Goal: Navigation & Orientation: Find specific page/section

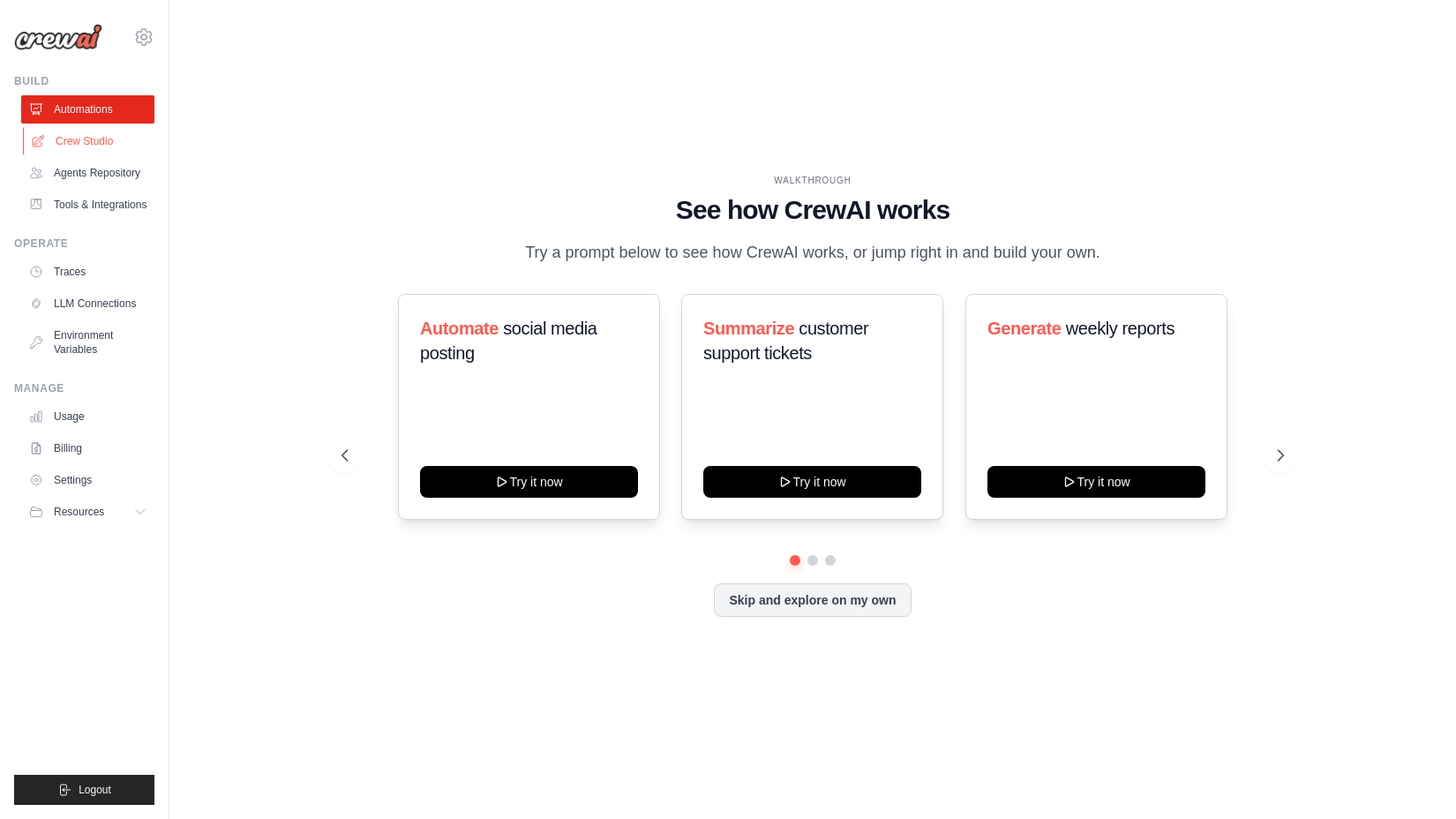
click at [102, 148] on link "Crew Studio" at bounding box center [89, 141] width 134 height 28
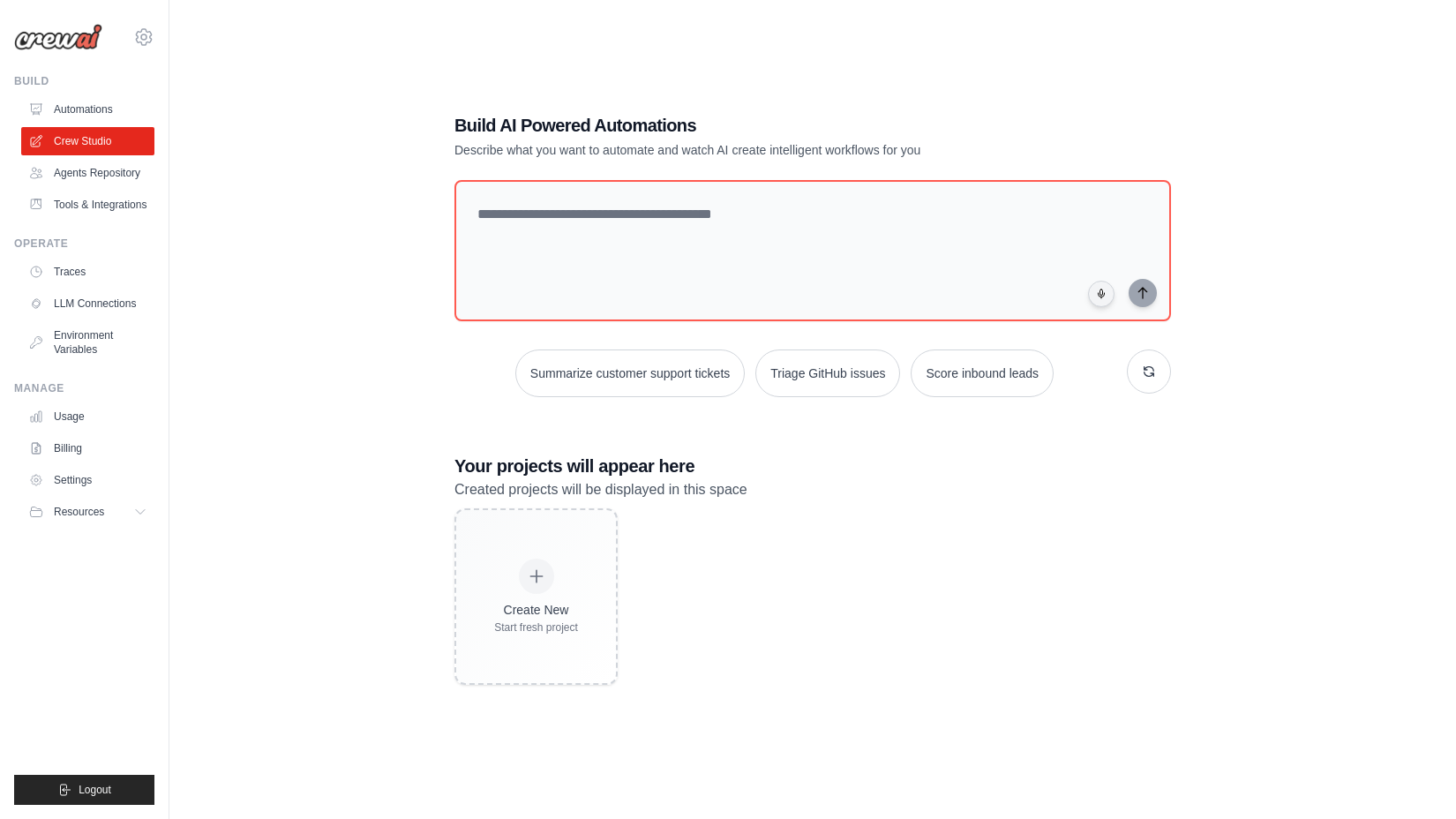
scroll to position [35, 0]
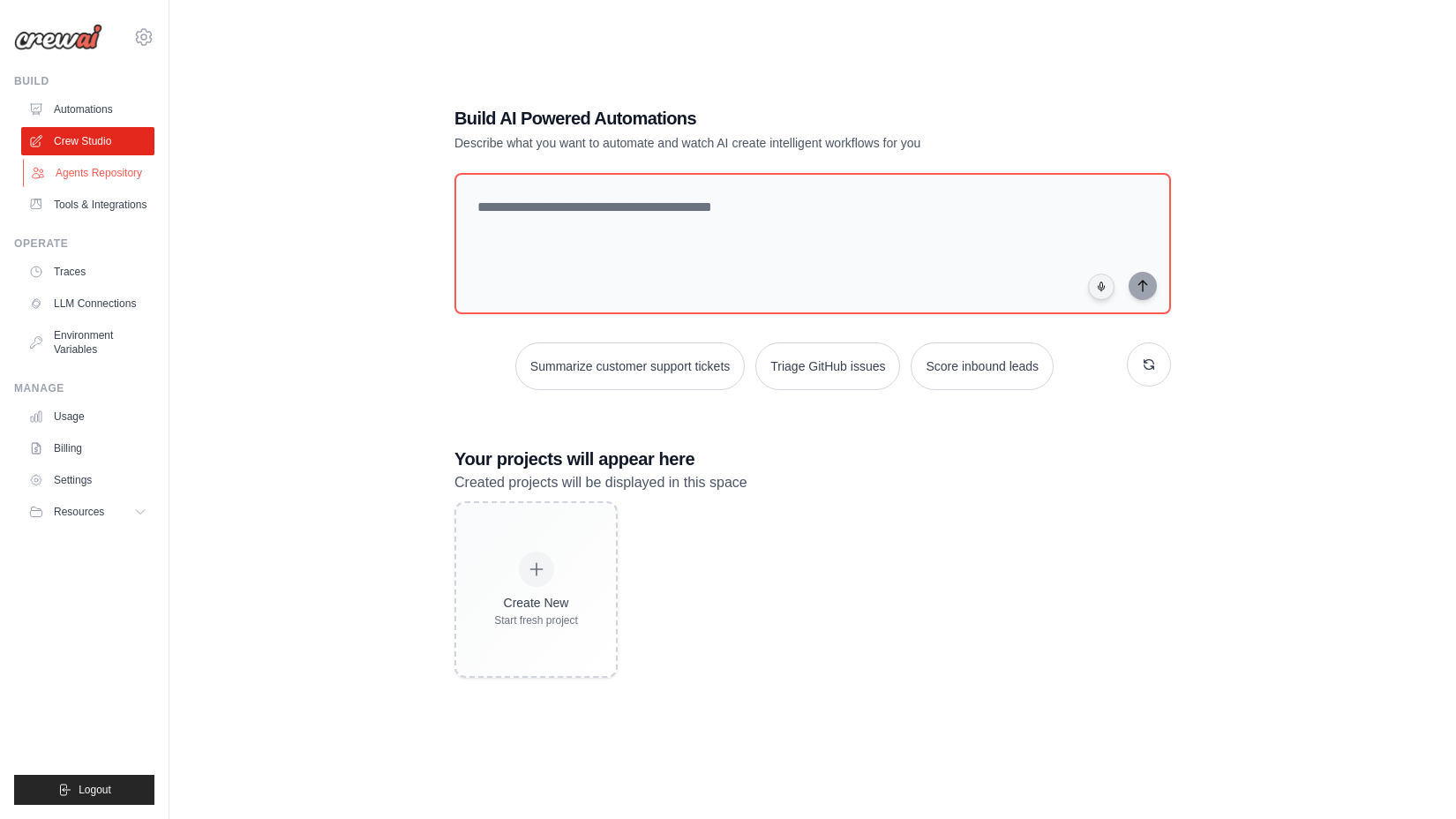
click at [83, 176] on link "Agents Repository" at bounding box center [89, 173] width 134 height 28
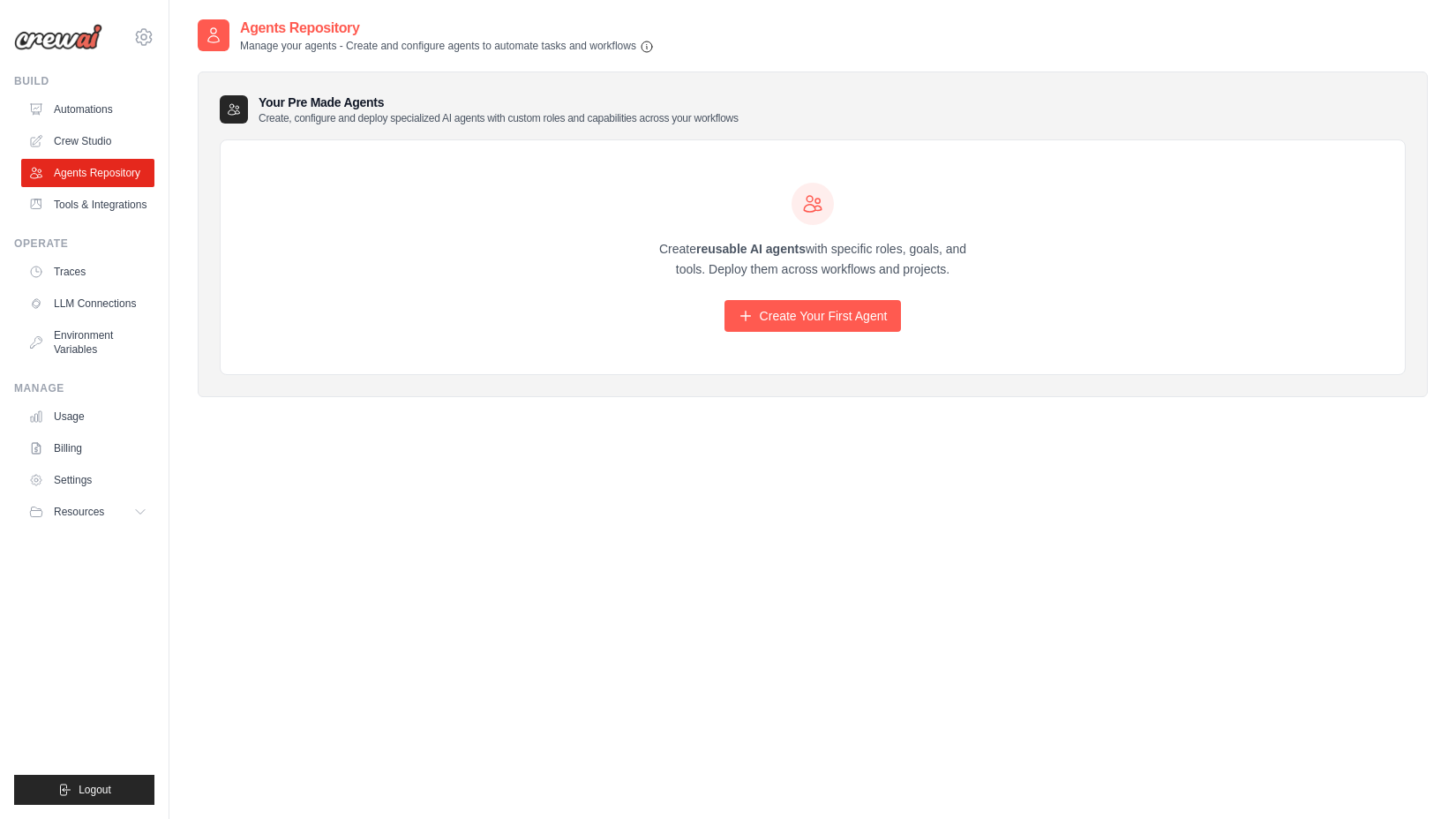
click at [91, 125] on ul "Automations Crew Studio Agents Repository Tools & Integrations" at bounding box center [88, 156] width 134 height 123
click at [89, 99] on link "Automations" at bounding box center [89, 109] width 134 height 28
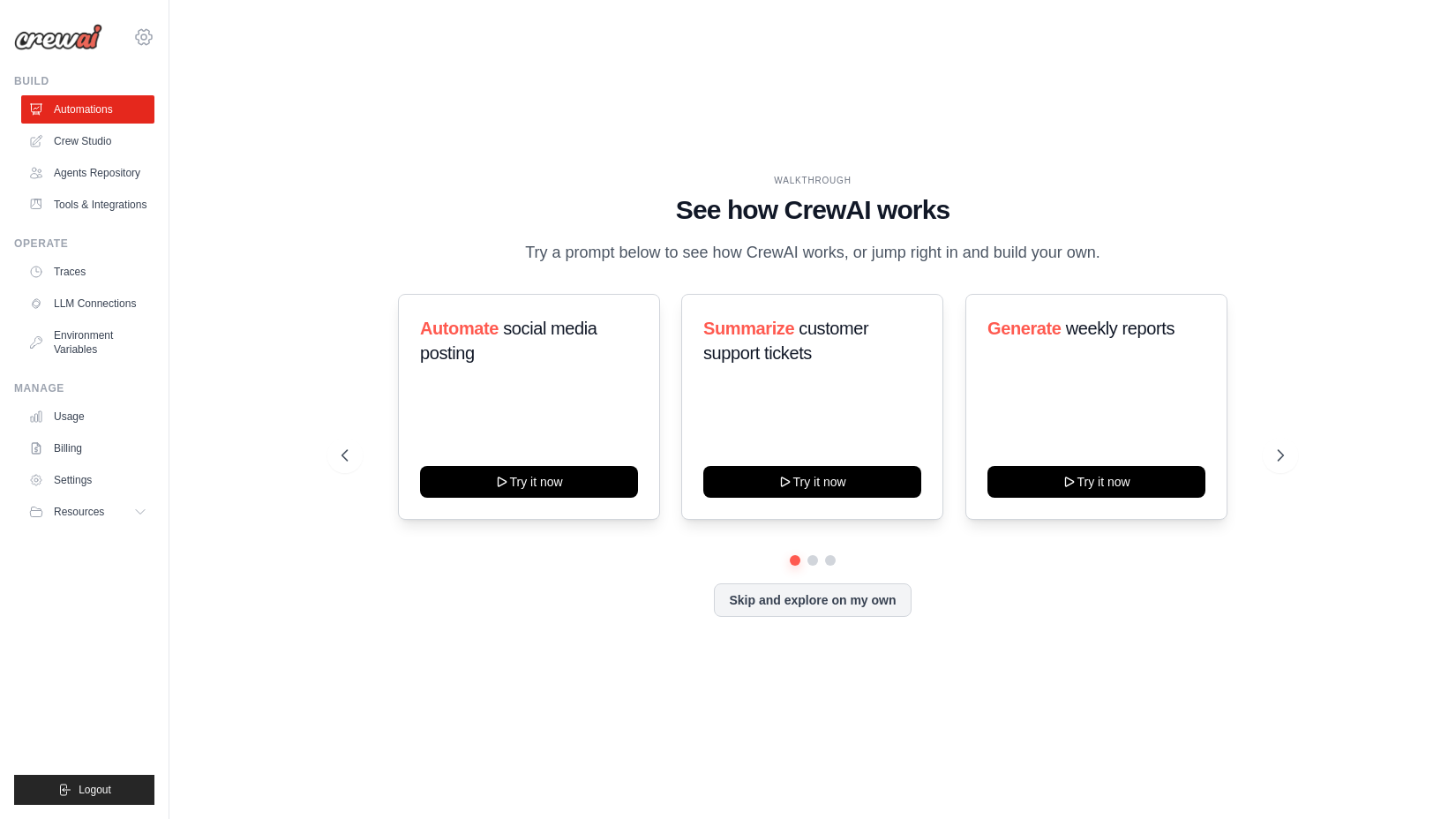
click at [152, 29] on icon at bounding box center [144, 37] width 21 height 21
click at [203, 105] on span "Insider Perks" at bounding box center [218, 109] width 139 height 18
